Goal: Information Seeking & Learning: Learn about a topic

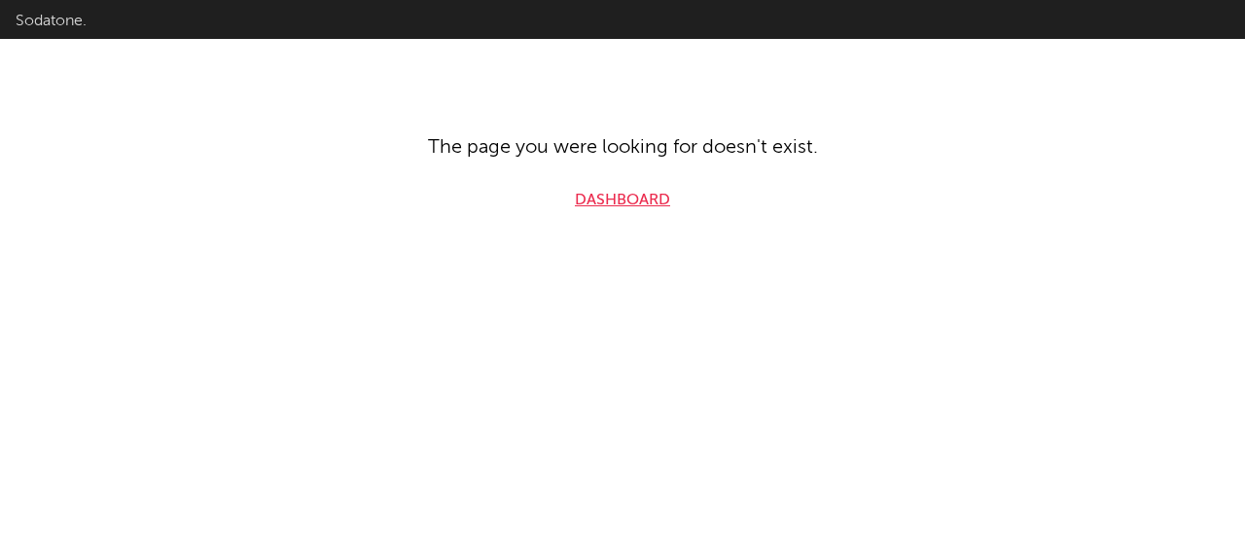
click at [598, 196] on link "Dashboard" at bounding box center [622, 200] width 95 height 23
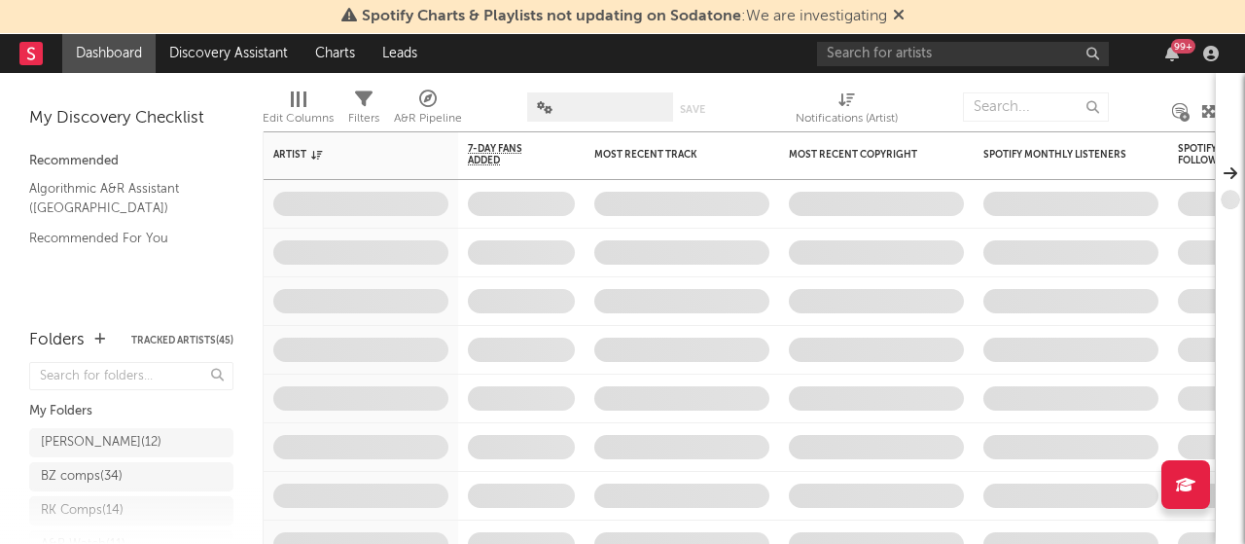
click at [945, 22] on div "Spotify Charts & Playlists not updating on Sodatone : We are investigating" at bounding box center [622, 17] width 1245 height 34
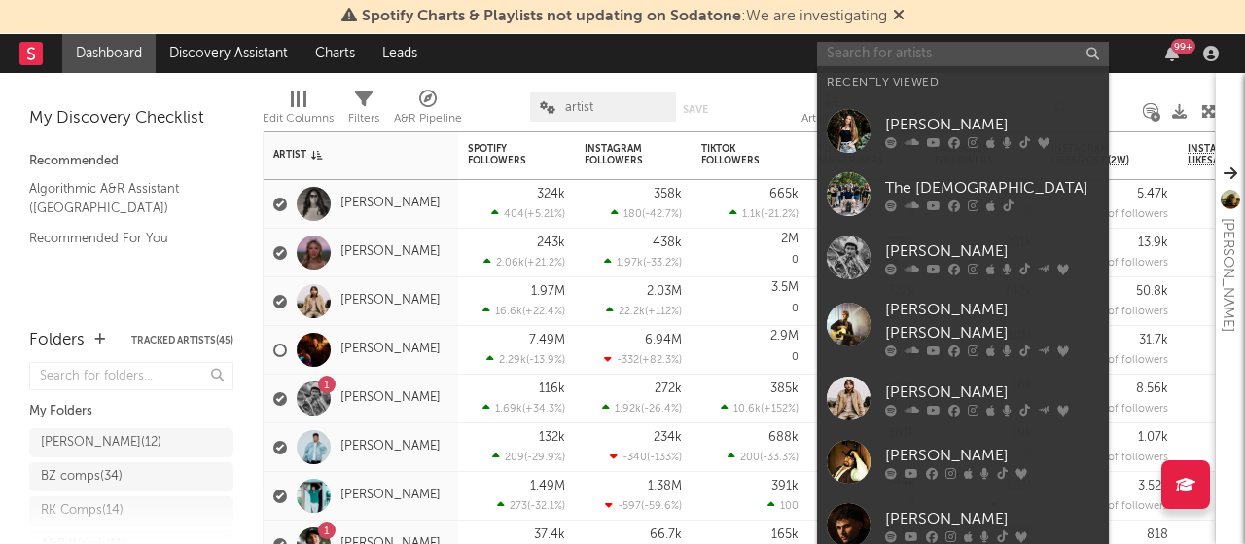
click at [908, 46] on input "text" at bounding box center [963, 54] width 292 height 24
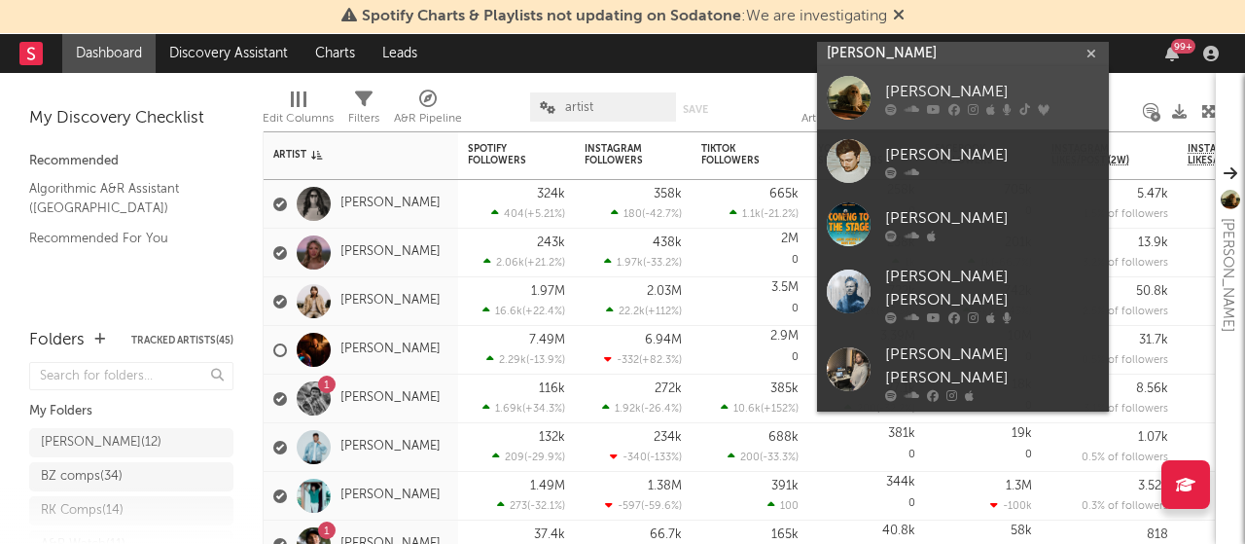
type input "[PERSON_NAME]"
click at [912, 104] on icon at bounding box center [912, 110] width 15 height 12
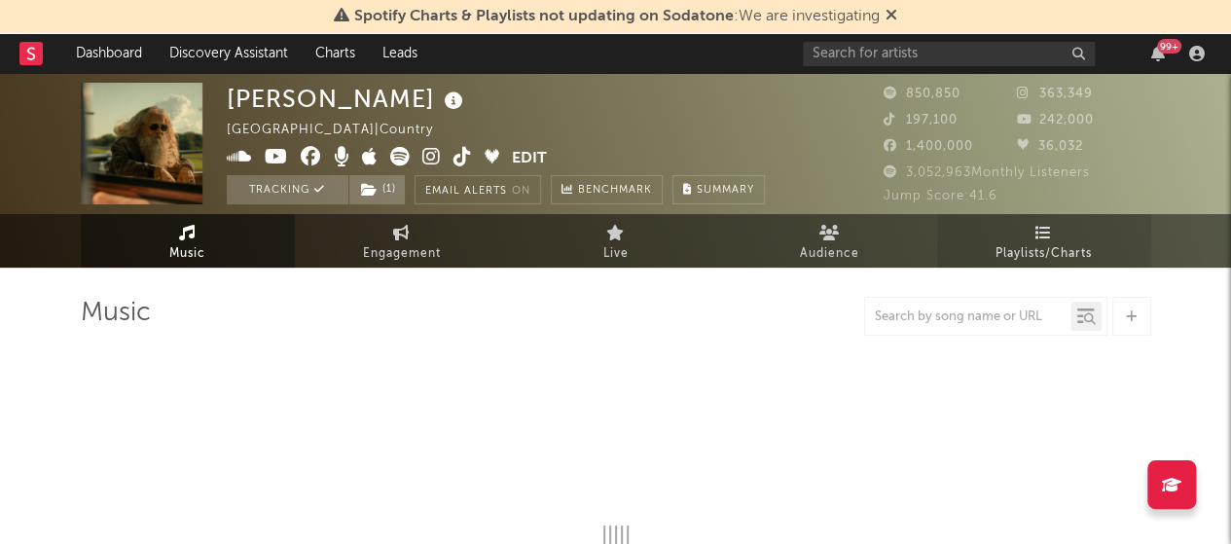
click at [1049, 229] on icon at bounding box center [1043, 233] width 17 height 16
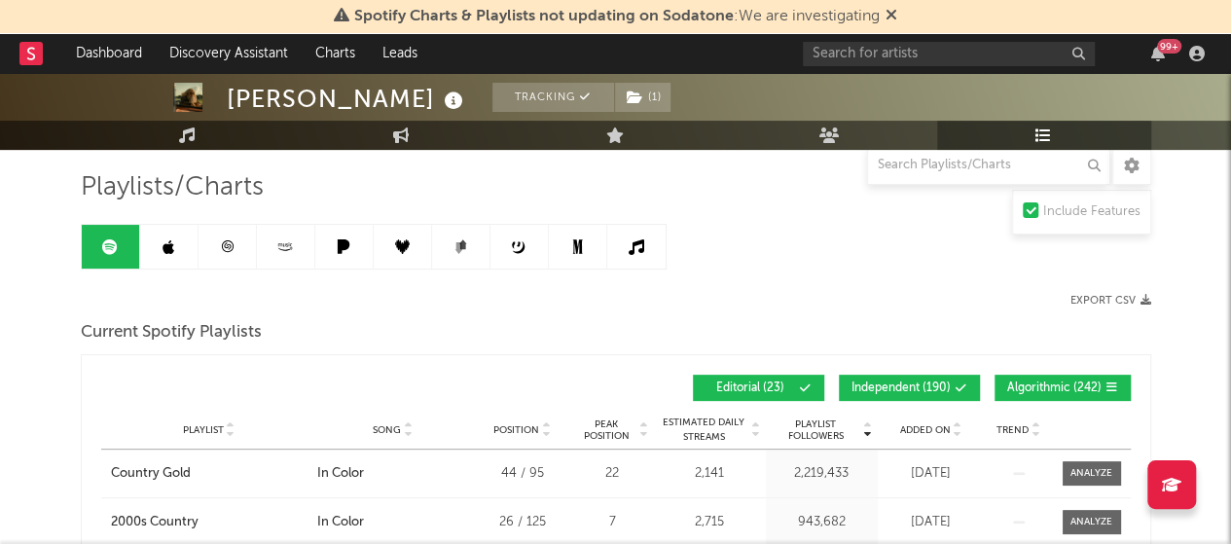
scroll to position [125, 0]
click at [1007, 178] on input "text" at bounding box center [988, 165] width 243 height 39
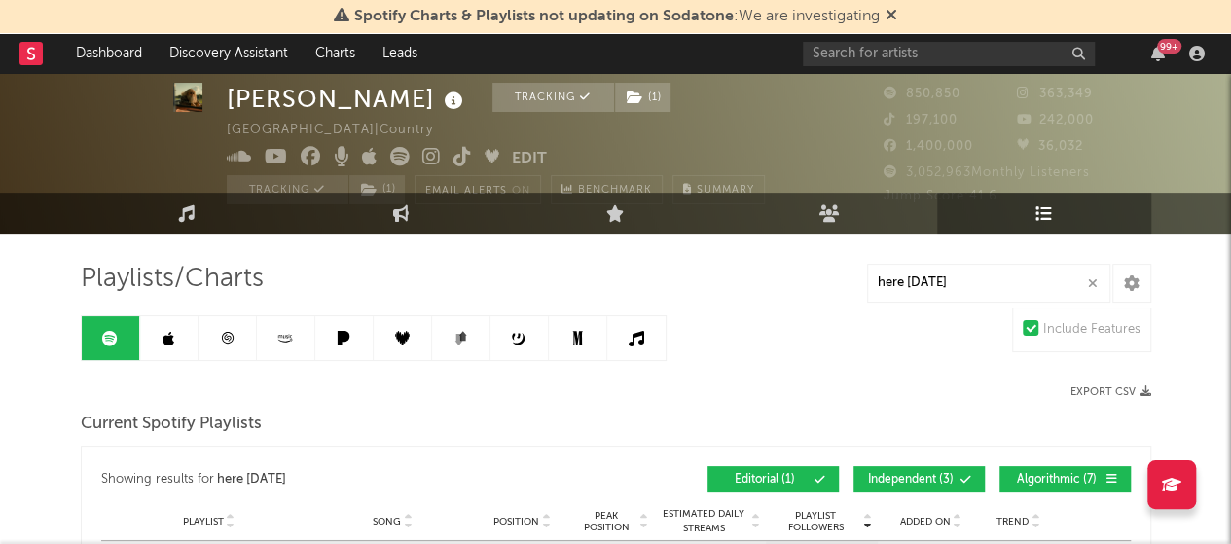
scroll to position [30, 0]
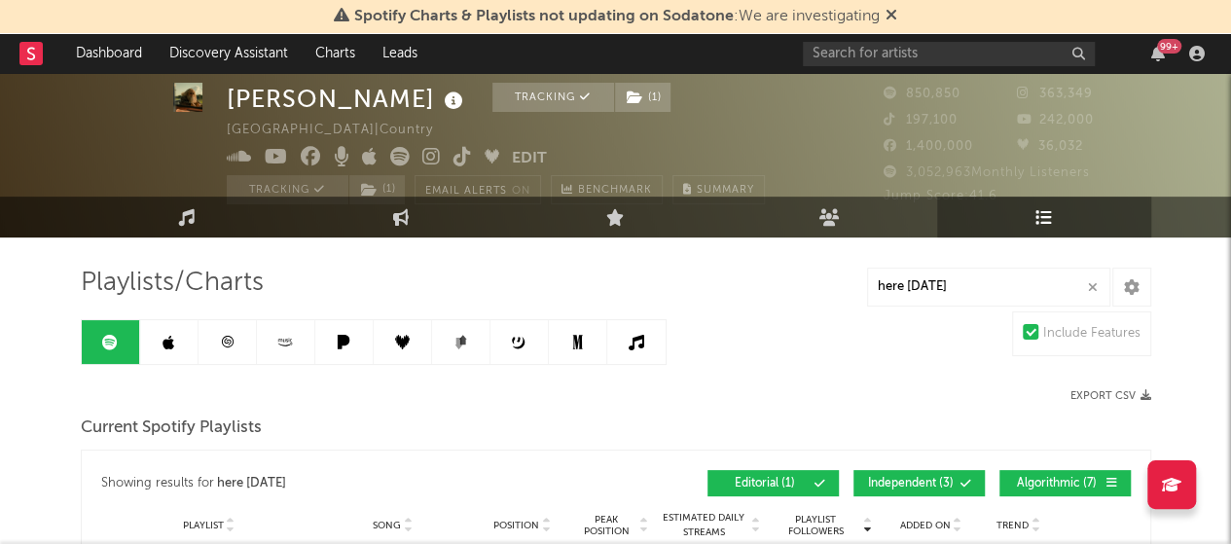
click at [154, 343] on link at bounding box center [169, 342] width 58 height 44
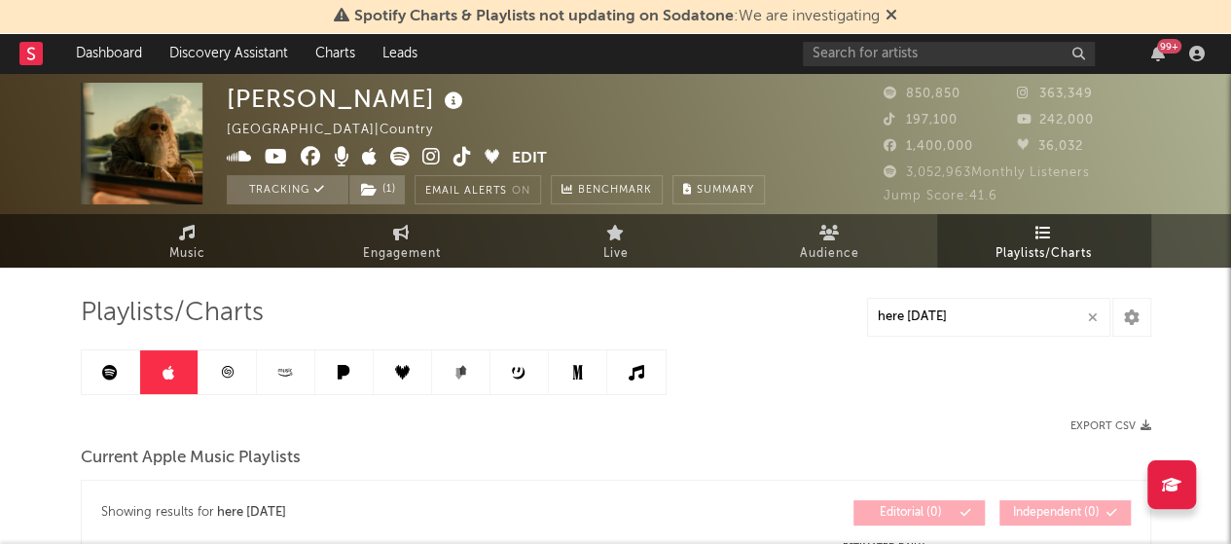
click at [102, 378] on icon at bounding box center [110, 373] width 16 height 16
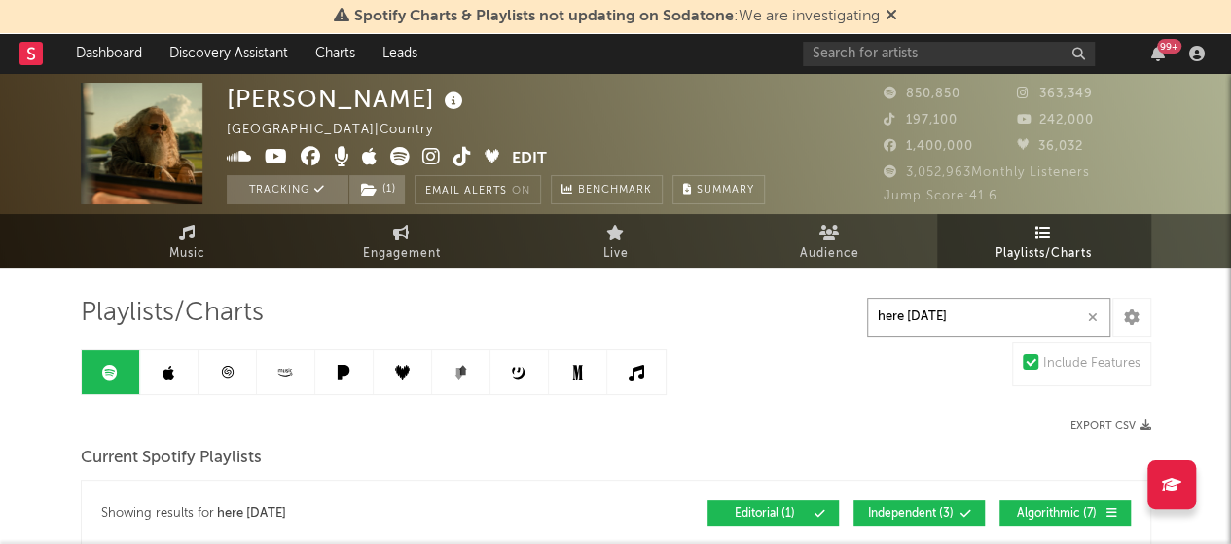
click at [967, 320] on input "here [DATE]" at bounding box center [988, 317] width 243 height 39
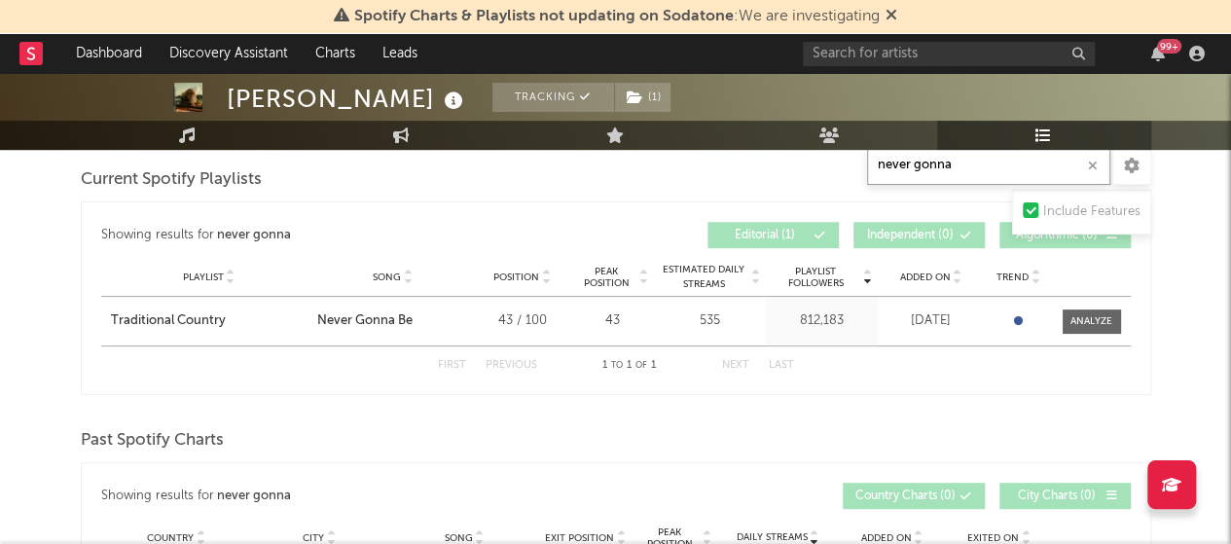
scroll to position [285, 0]
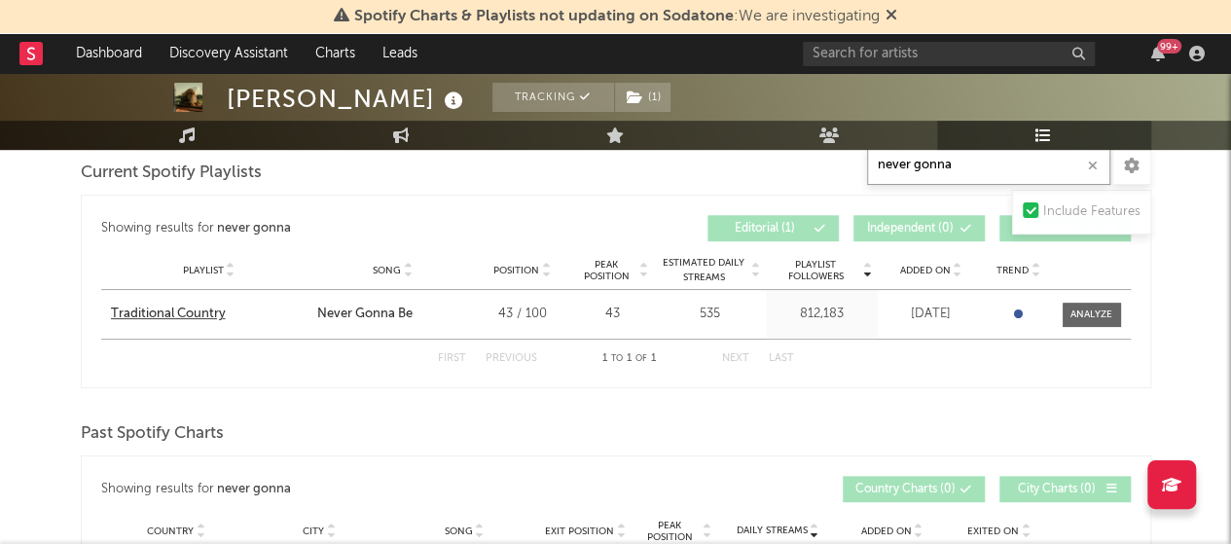
type input "never gonna"
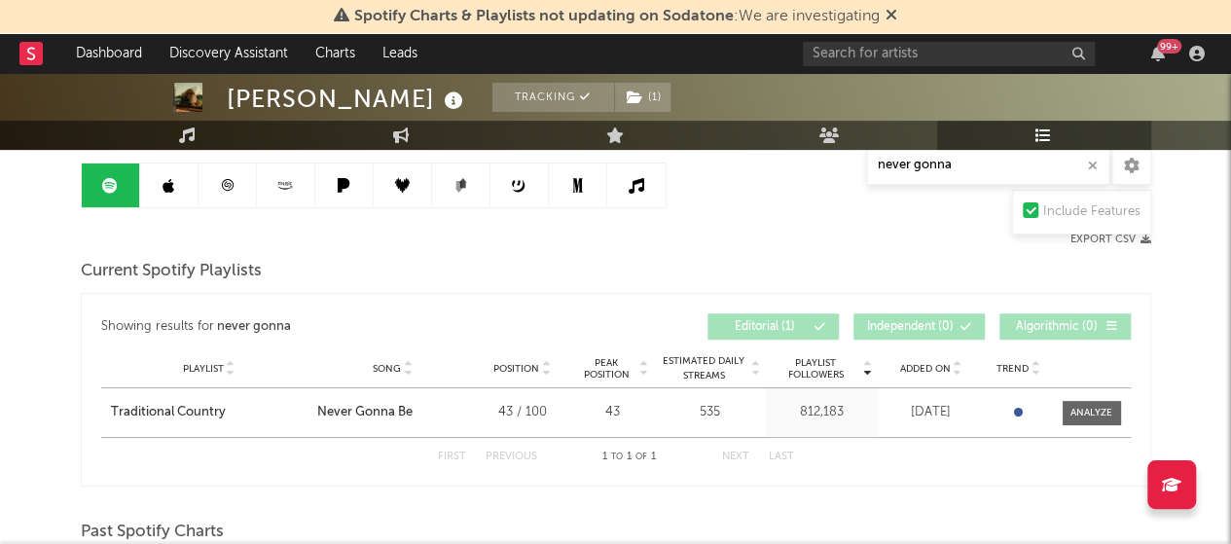
scroll to position [185, 0]
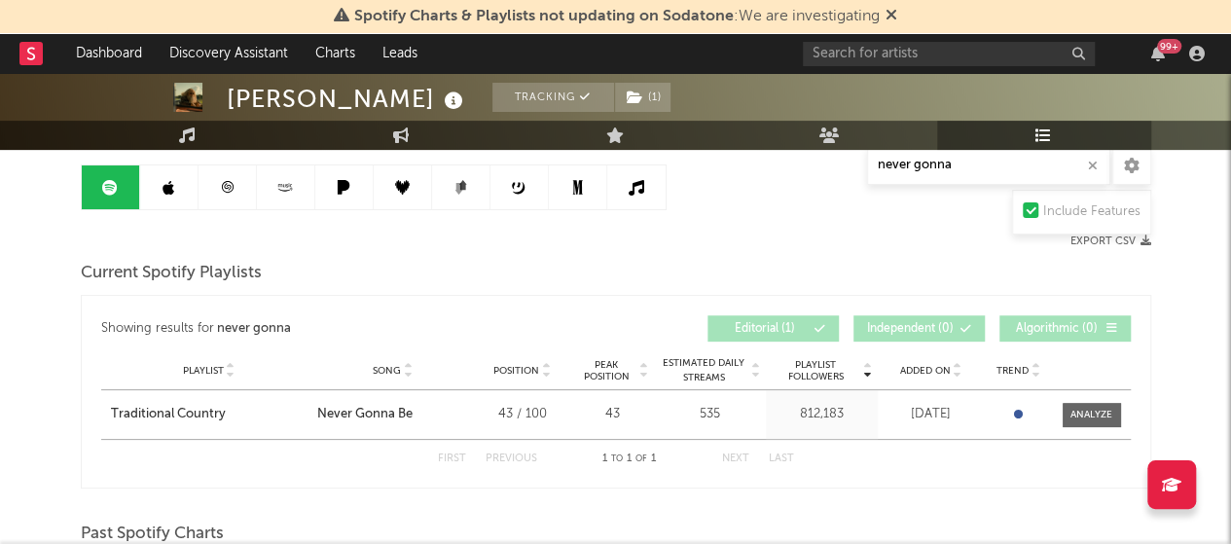
click at [170, 191] on icon at bounding box center [168, 188] width 12 height 16
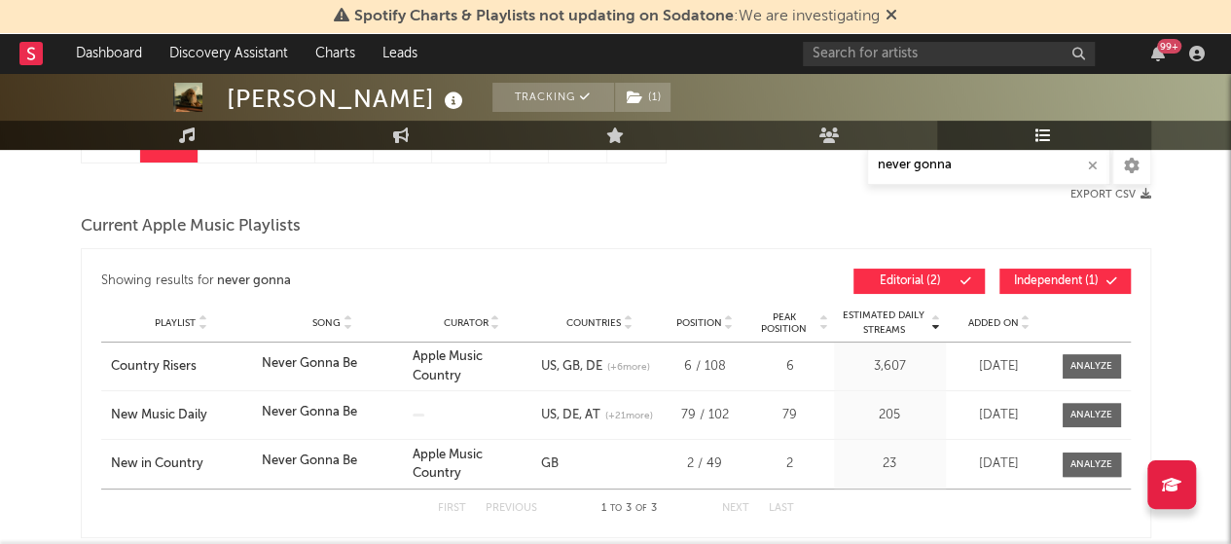
scroll to position [242, 0]
